Goal: Task Accomplishment & Management: Use online tool/utility

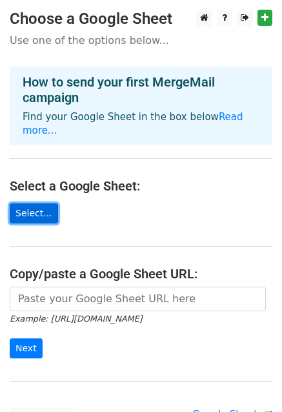
click at [35, 203] on link "Select..." at bounding box center [34, 213] width 48 height 20
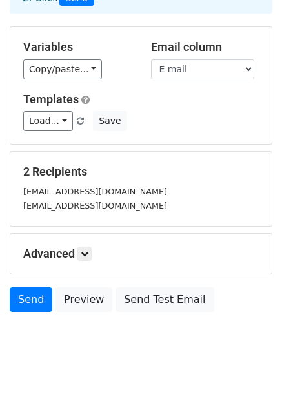
scroll to position [102, 0]
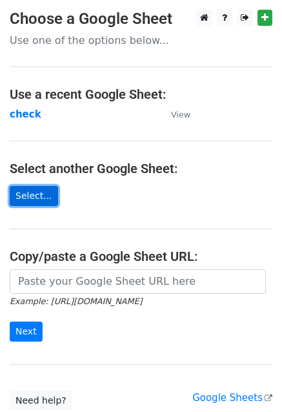
click at [23, 204] on link "Select..." at bounding box center [34, 196] width 48 height 20
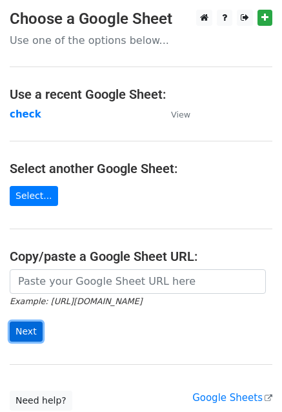
click at [26, 337] on input "Next" at bounding box center [26, 331] width 33 height 20
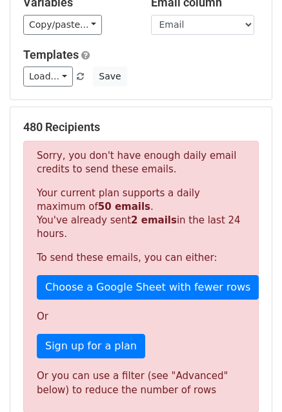
scroll to position [144, 0]
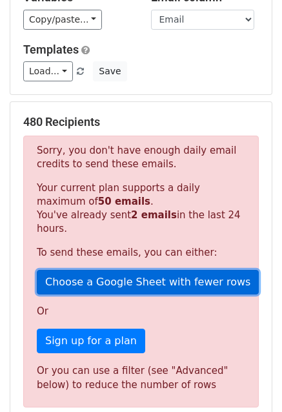
click at [82, 270] on link "Choose a Google Sheet with fewer rows" at bounding box center [148, 282] width 222 height 25
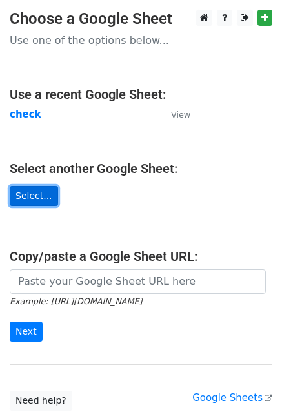
click at [28, 187] on link "Select..." at bounding box center [34, 196] width 48 height 20
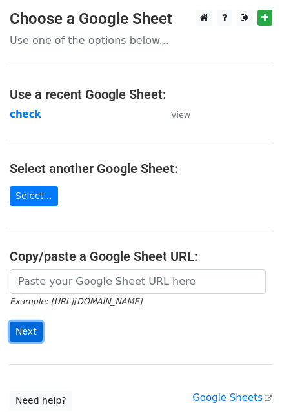
click at [30, 330] on input "Next" at bounding box center [26, 331] width 33 height 20
